Goal: Information Seeking & Learning: Compare options

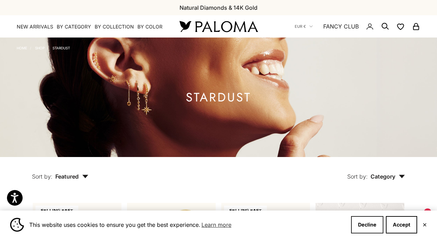
click at [366, 225] on button "Decline" at bounding box center [367, 225] width 32 height 17
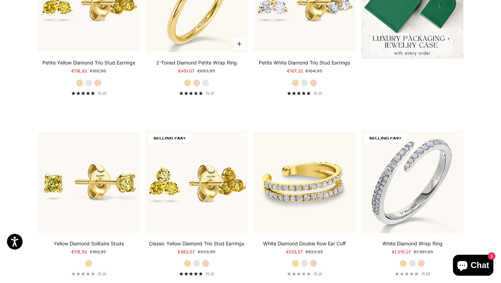
scroll to position [294, 0]
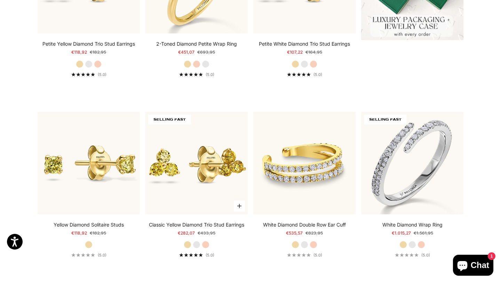
click at [222, 223] on link "Classic Yellow Diamond Trio Stud Earrings" at bounding box center [196, 224] width 95 height 7
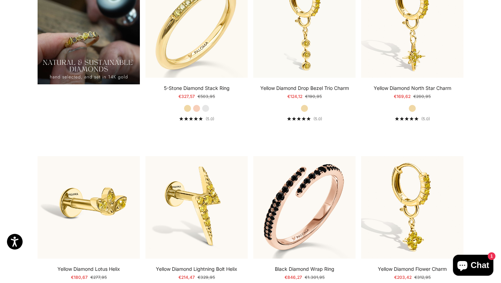
scroll to position [694, 0]
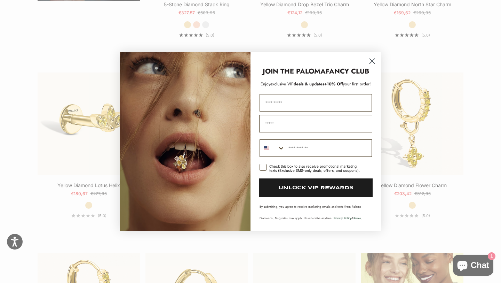
click at [373, 64] on circle "Close dialog" at bounding box center [372, 60] width 11 height 11
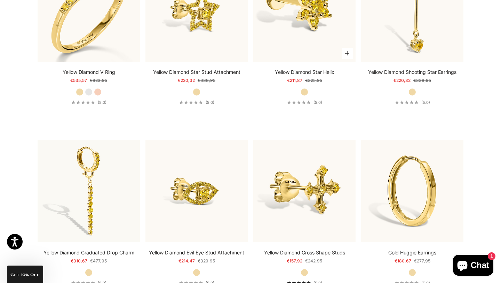
scroll to position [1779, 0]
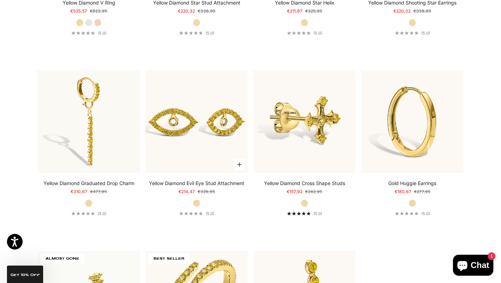
click at [191, 131] on img at bounding box center [197, 121] width 102 height 102
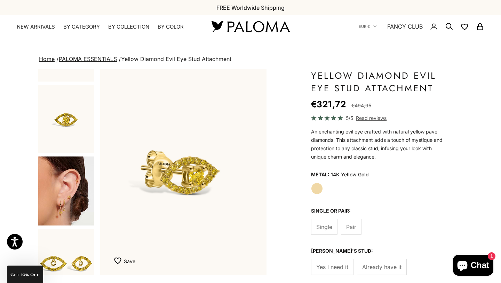
scroll to position [132, 0]
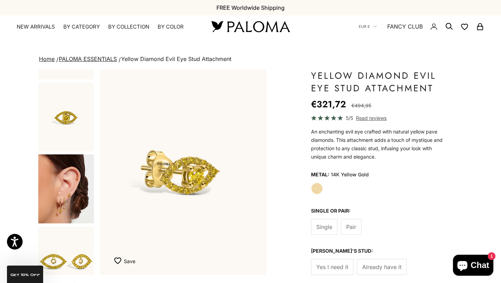
click at [75, 202] on img "Go to item 4" at bounding box center [66, 188] width 56 height 69
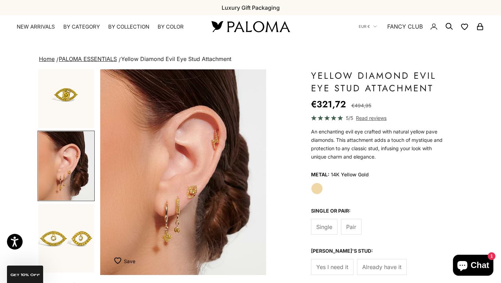
scroll to position [157, 0]
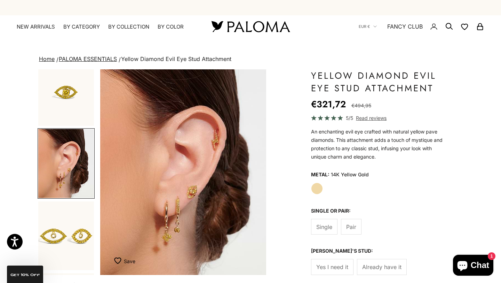
click at [70, 222] on img "Go to item 5" at bounding box center [66, 235] width 56 height 69
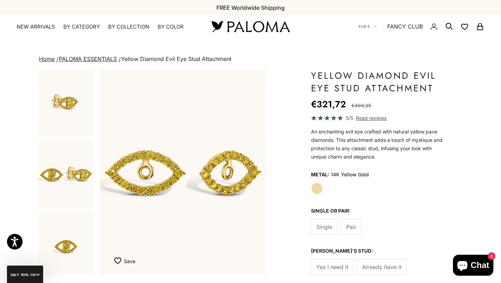
scroll to position [0, 0]
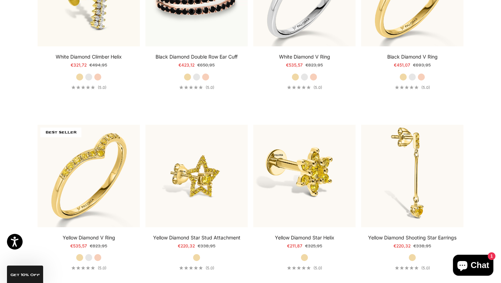
scroll to position [1547, 0]
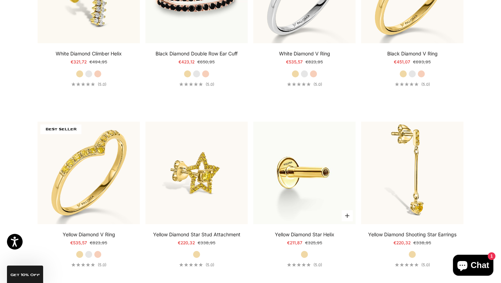
click at [309, 188] on img at bounding box center [304, 172] width 102 height 102
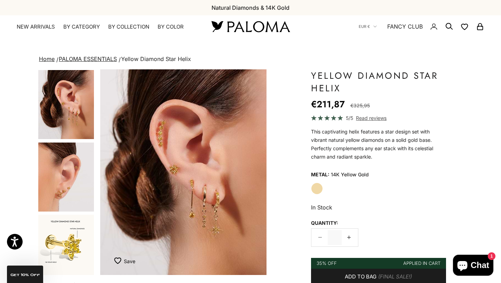
click at [73, 235] on img "Go to item 6" at bounding box center [66, 248] width 56 height 69
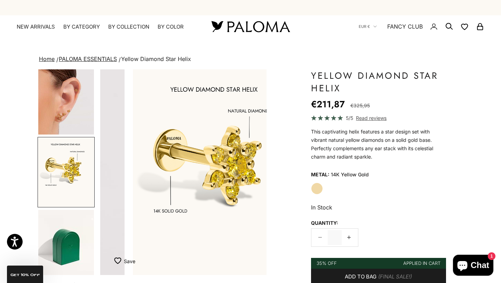
scroll to position [0, 349]
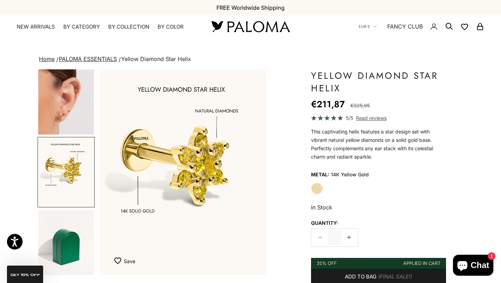
click at [80, 177] on img "Go to item 6" at bounding box center [66, 172] width 56 height 69
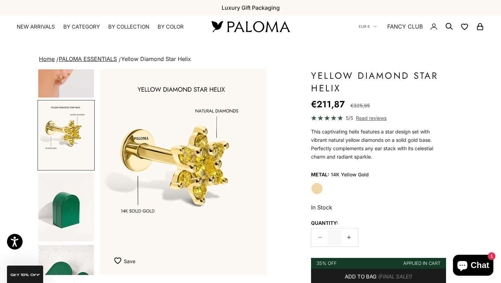
scroll to position [0, 0]
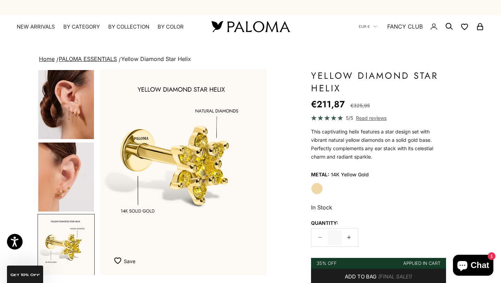
click at [77, 169] on img "Go to item 4" at bounding box center [66, 176] width 56 height 69
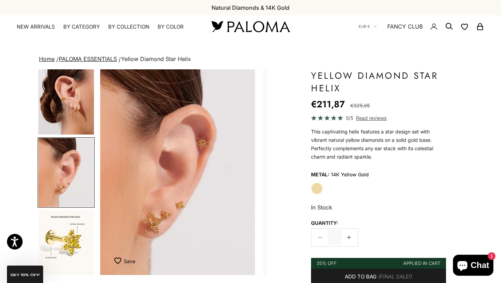
scroll to position [0, 174]
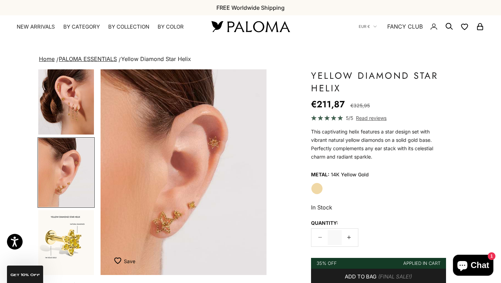
click at [70, 241] on img "Go to item 6" at bounding box center [66, 244] width 56 height 69
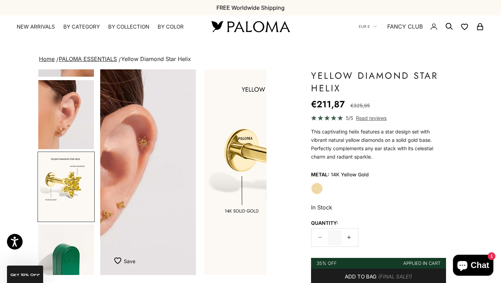
scroll to position [77, 0]
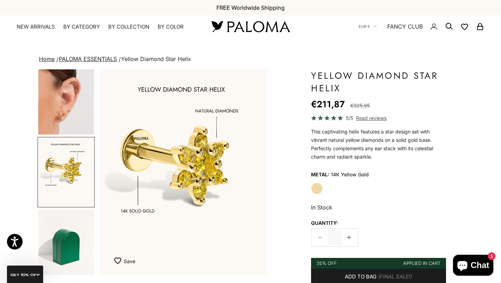
click at [75, 120] on img "Go to item 4" at bounding box center [66, 99] width 56 height 69
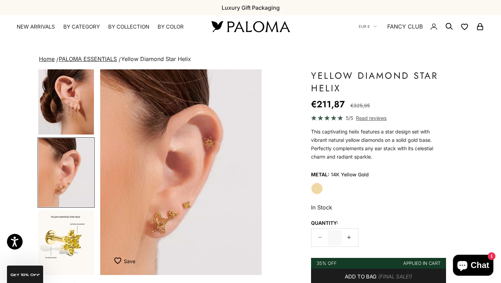
scroll to position [0, 174]
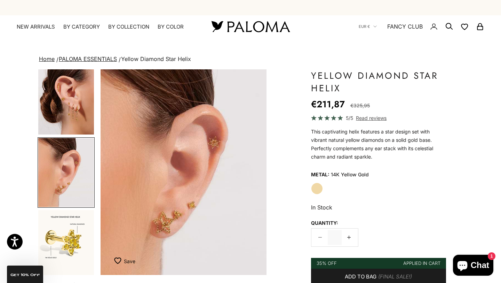
click at [69, 245] on img "Go to item 6" at bounding box center [66, 244] width 56 height 69
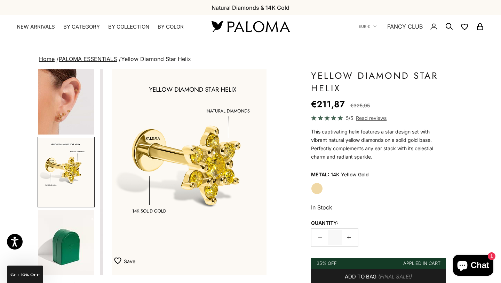
scroll to position [0, 349]
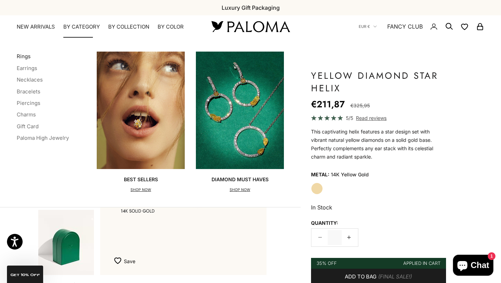
click at [25, 57] on link "Rings" at bounding box center [24, 56] width 14 height 7
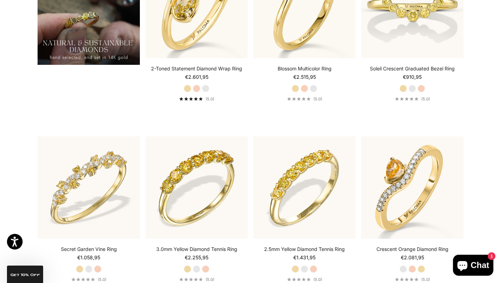
scroll to position [639, 0]
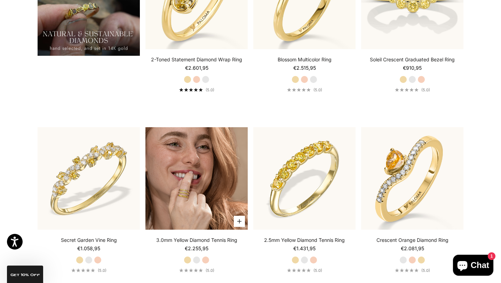
click at [180, 199] on img at bounding box center [197, 178] width 102 height 102
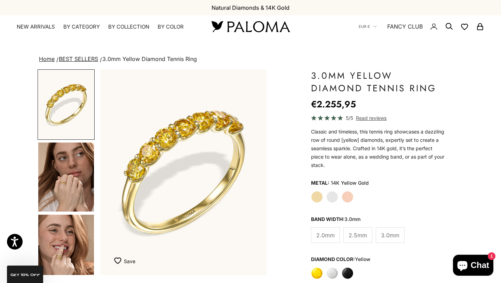
click at [76, 191] on img "Go to item 4" at bounding box center [66, 176] width 56 height 69
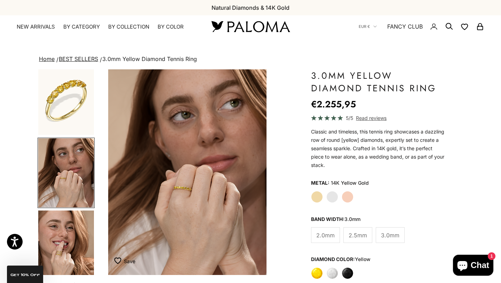
scroll to position [0, 174]
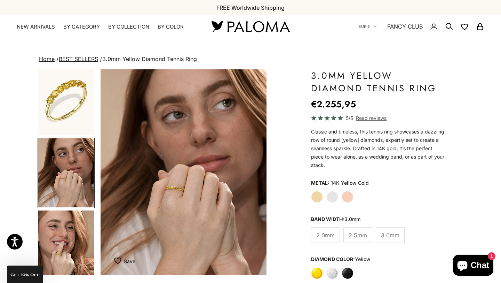
click at [67, 248] on img "Go to item 5" at bounding box center [66, 244] width 56 height 69
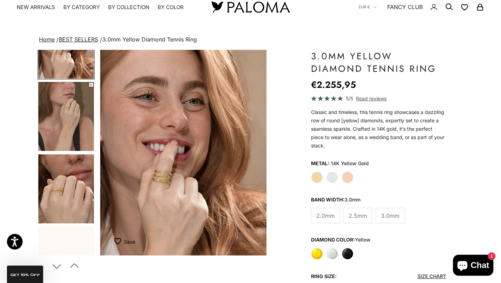
scroll to position [186, 0]
click at [68, 195] on img "Go to item 7" at bounding box center [66, 188] width 56 height 69
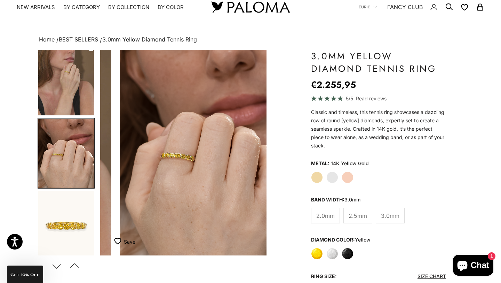
scroll to position [0, 698]
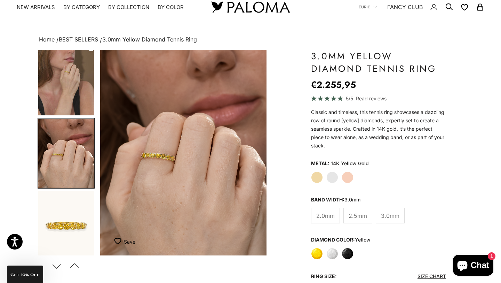
click at [67, 225] on img "Go to item 8" at bounding box center [66, 225] width 56 height 69
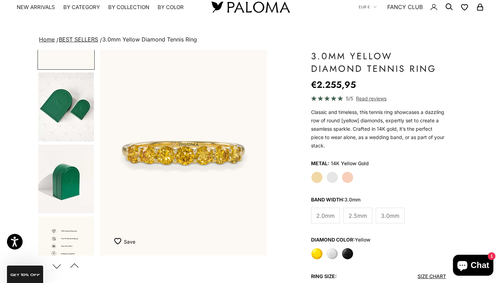
scroll to position [416, 0]
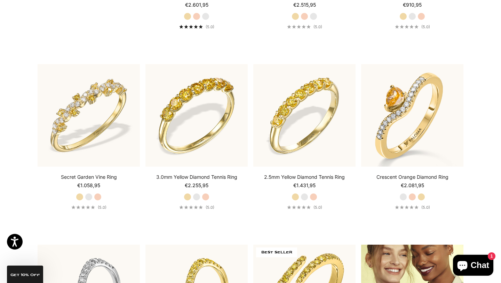
scroll to position [694, 0]
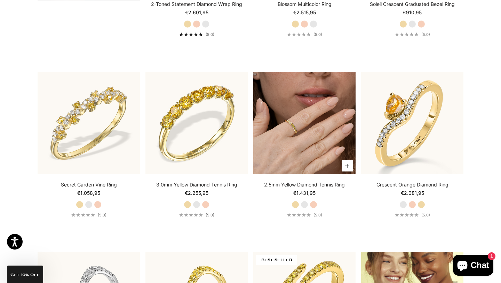
click at [312, 131] on img at bounding box center [304, 123] width 102 height 102
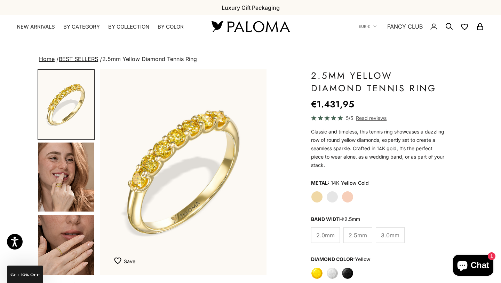
click at [76, 182] on img "Go to item 4" at bounding box center [66, 176] width 56 height 69
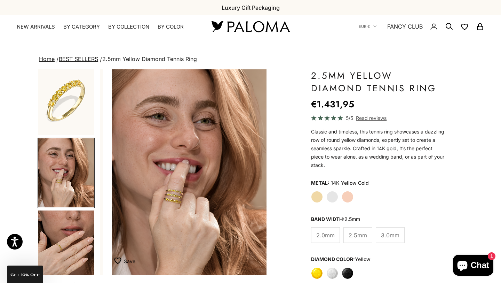
scroll to position [0, 174]
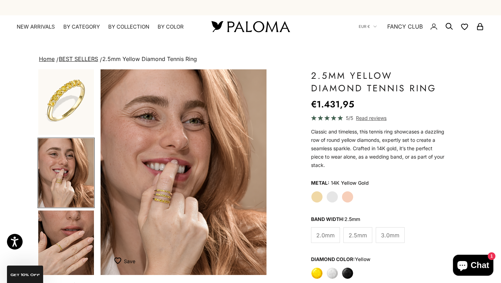
click at [66, 239] on img "Go to item 5" at bounding box center [66, 244] width 56 height 69
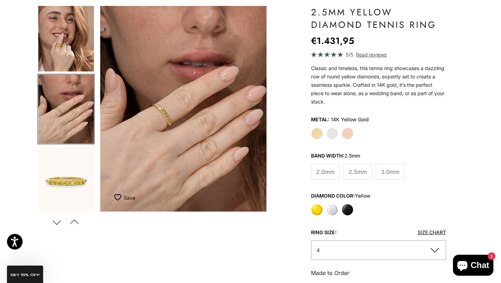
scroll to position [52, 0]
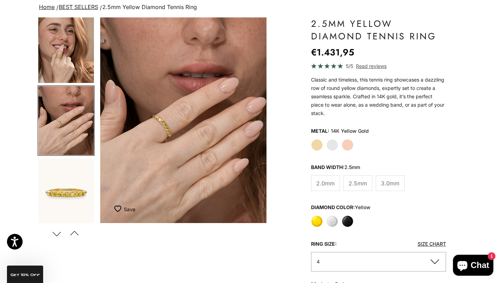
click at [70, 185] on img "Go to item 6" at bounding box center [66, 192] width 56 height 69
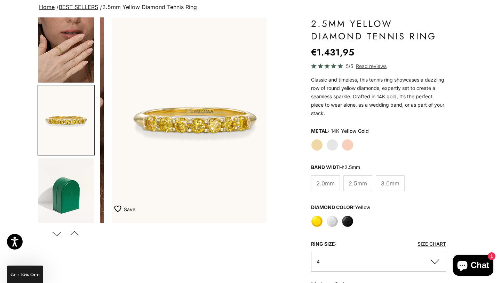
scroll to position [0, 524]
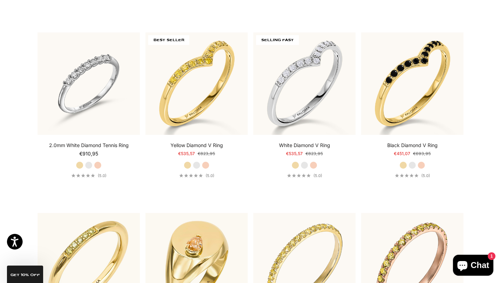
scroll to position [1748, 0]
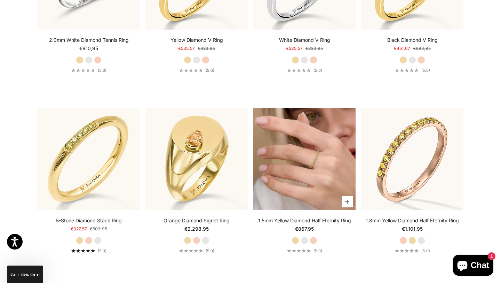
click at [290, 186] on img at bounding box center [304, 159] width 102 height 102
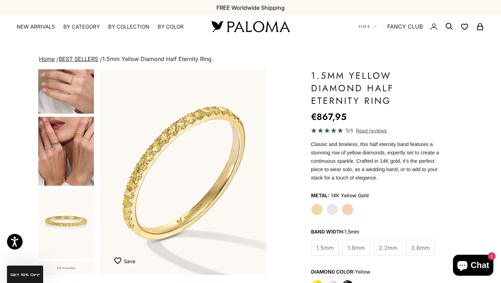
scroll to position [211, 0]
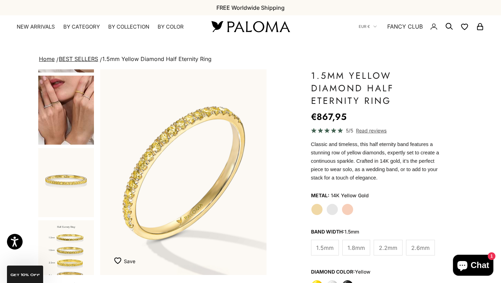
click at [70, 181] on img "Go to item 7" at bounding box center [66, 182] width 56 height 69
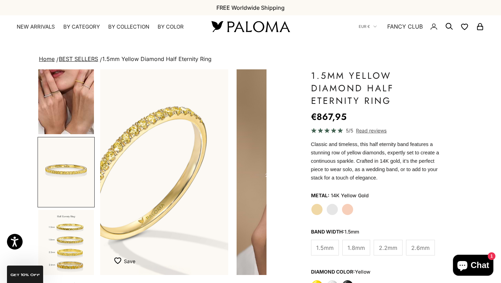
scroll to position [222, 0]
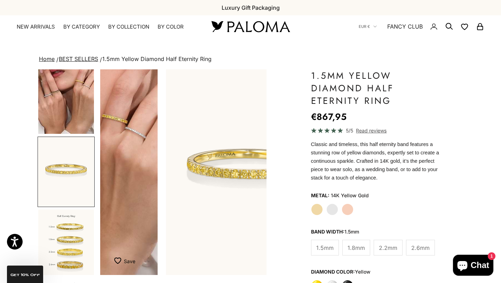
click at [67, 239] on img "Go to item 10" at bounding box center [66, 243] width 56 height 69
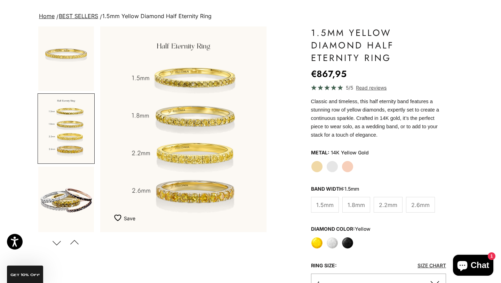
scroll to position [0, 0]
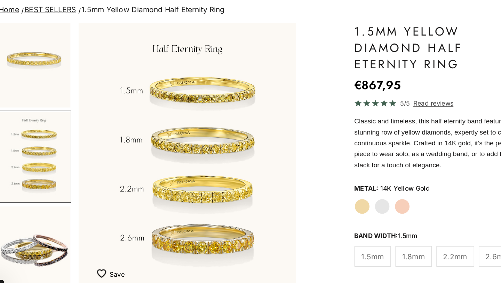
click at [62, 234] on img "Go to item 11" at bounding box center [66, 243] width 56 height 69
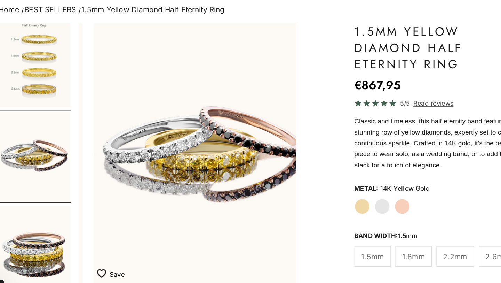
scroll to position [0, 1047]
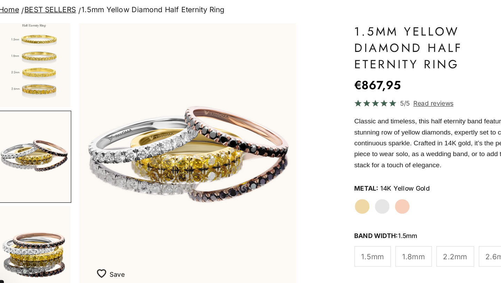
click at [76, 127] on img "Go to item 10" at bounding box center [66, 98] width 56 height 69
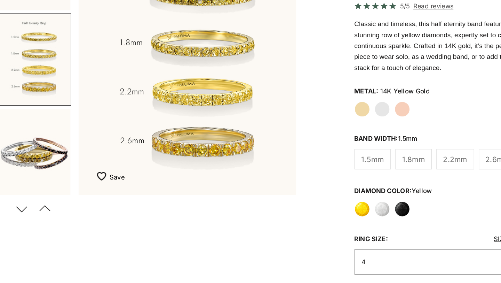
scroll to position [0, 0]
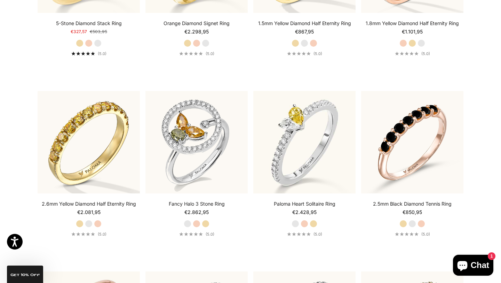
scroll to position [1771, 0]
